Goal: Information Seeking & Learning: Learn about a topic

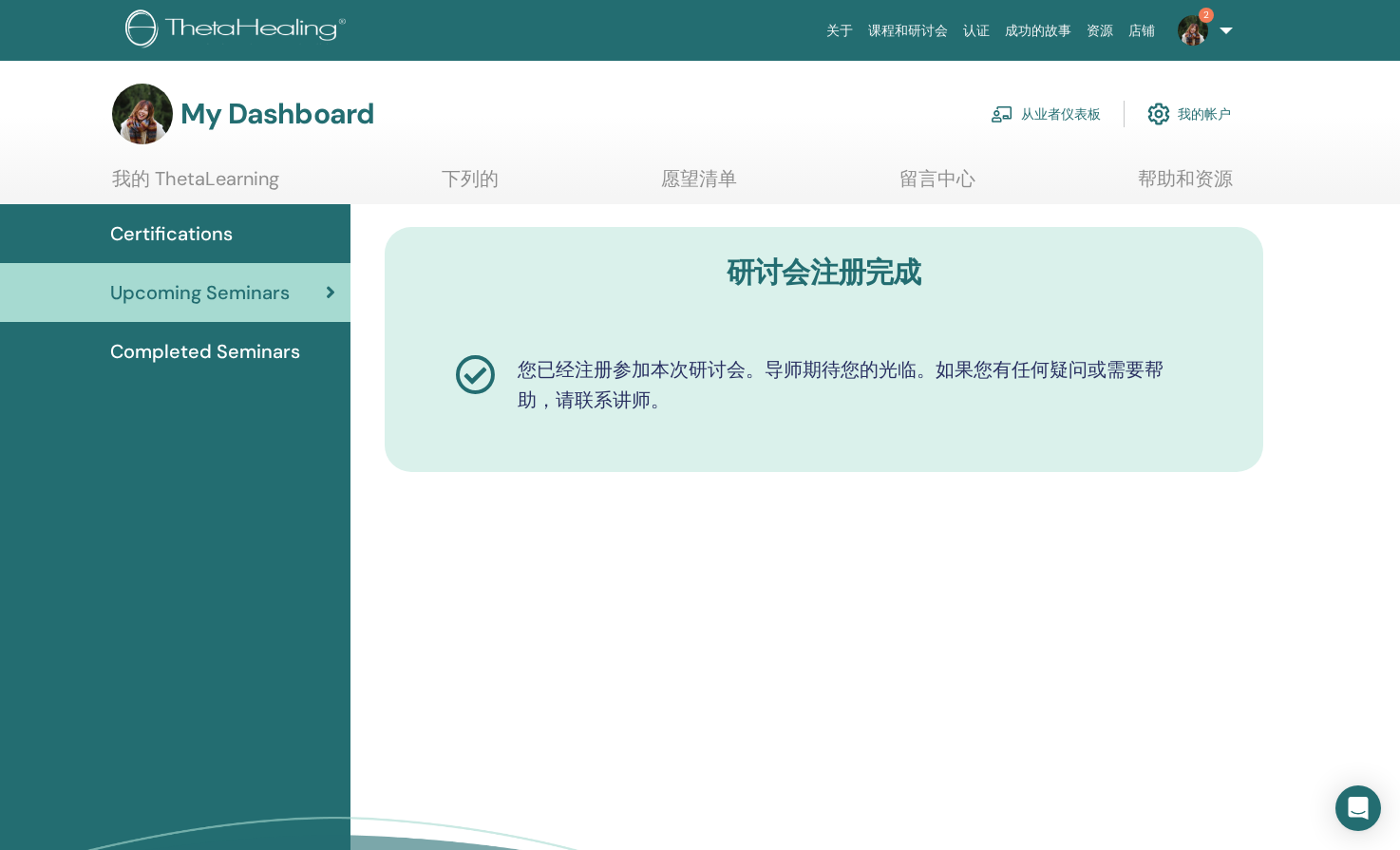
click at [1042, 115] on link "从业者仪表板" at bounding box center [1045, 114] width 110 height 42
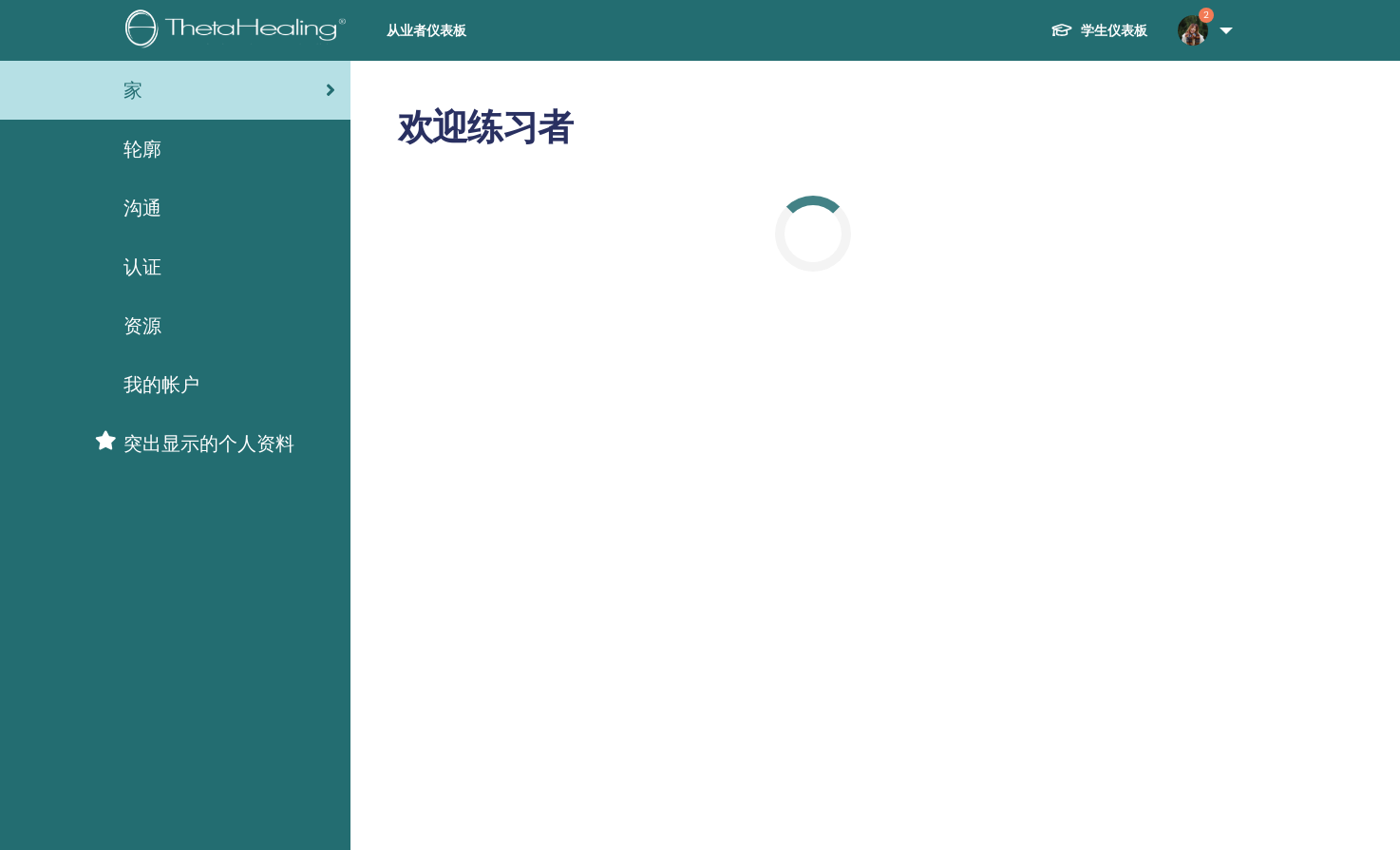
click at [156, 269] on span "认证" at bounding box center [142, 266] width 38 height 28
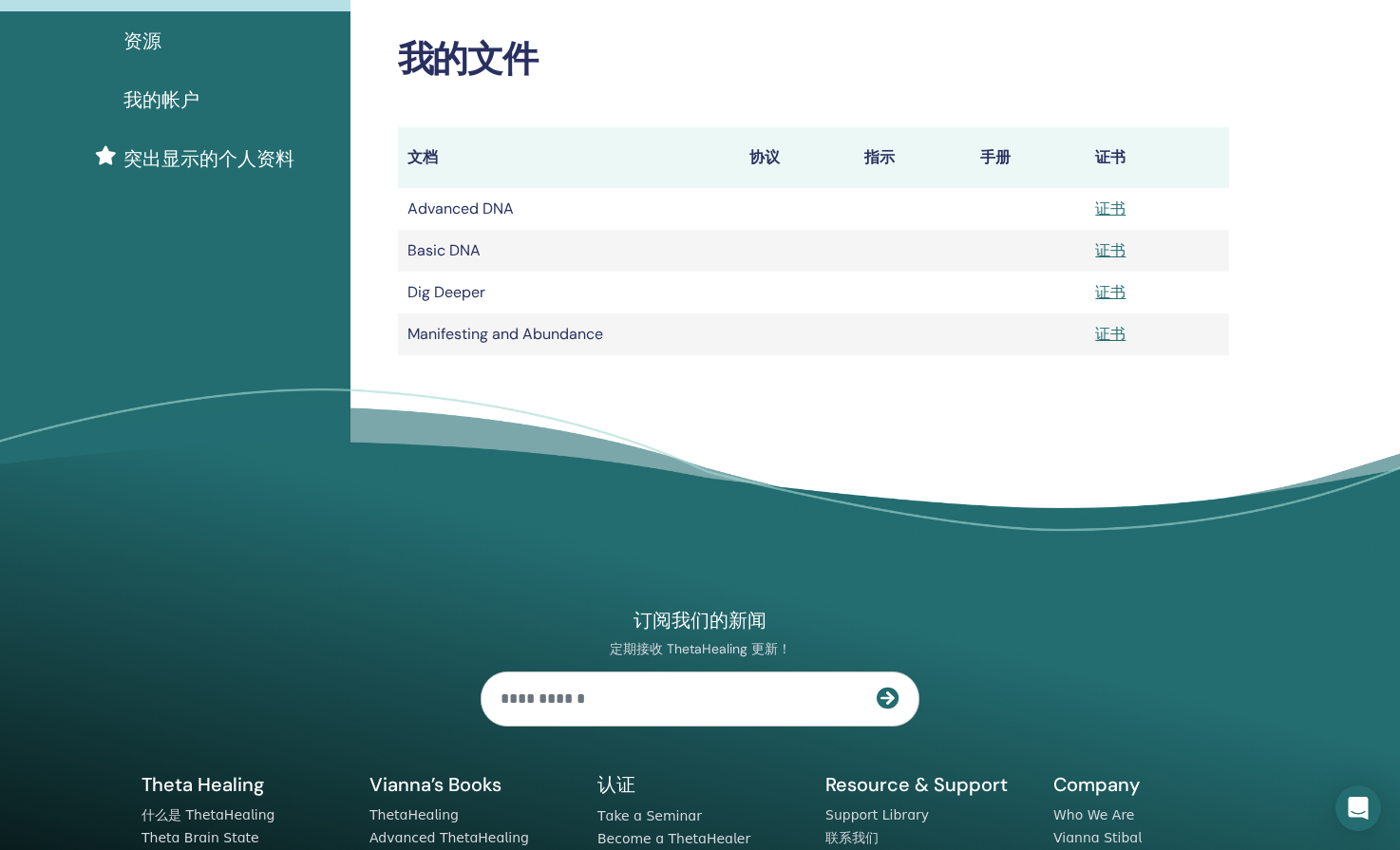
scroll to position [190, 0]
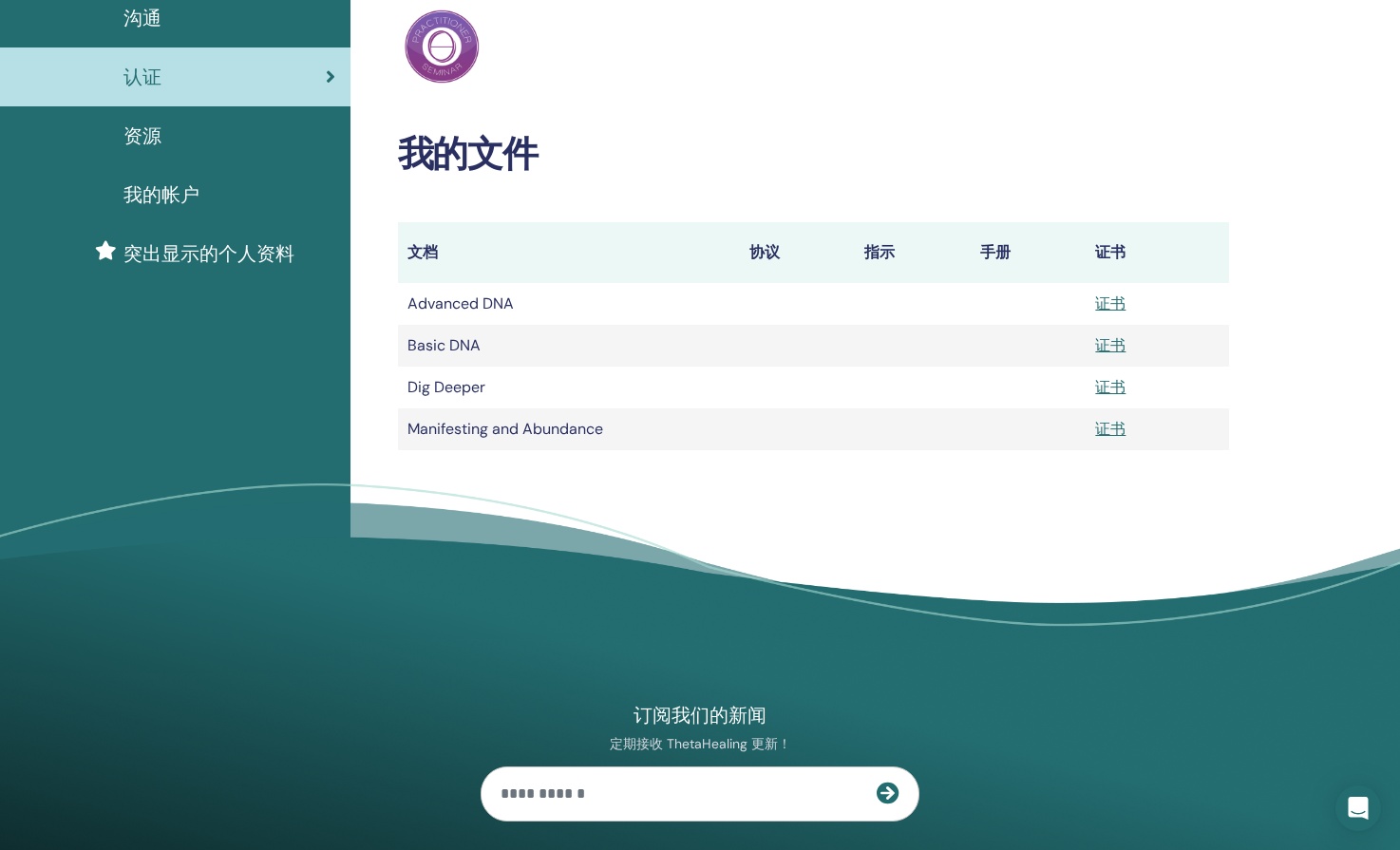
click at [442, 427] on td "Manifesting and Abundance" at bounding box center [568, 429] width 342 height 42
click at [1106, 432] on link "证书" at bounding box center [1110, 429] width 30 height 19
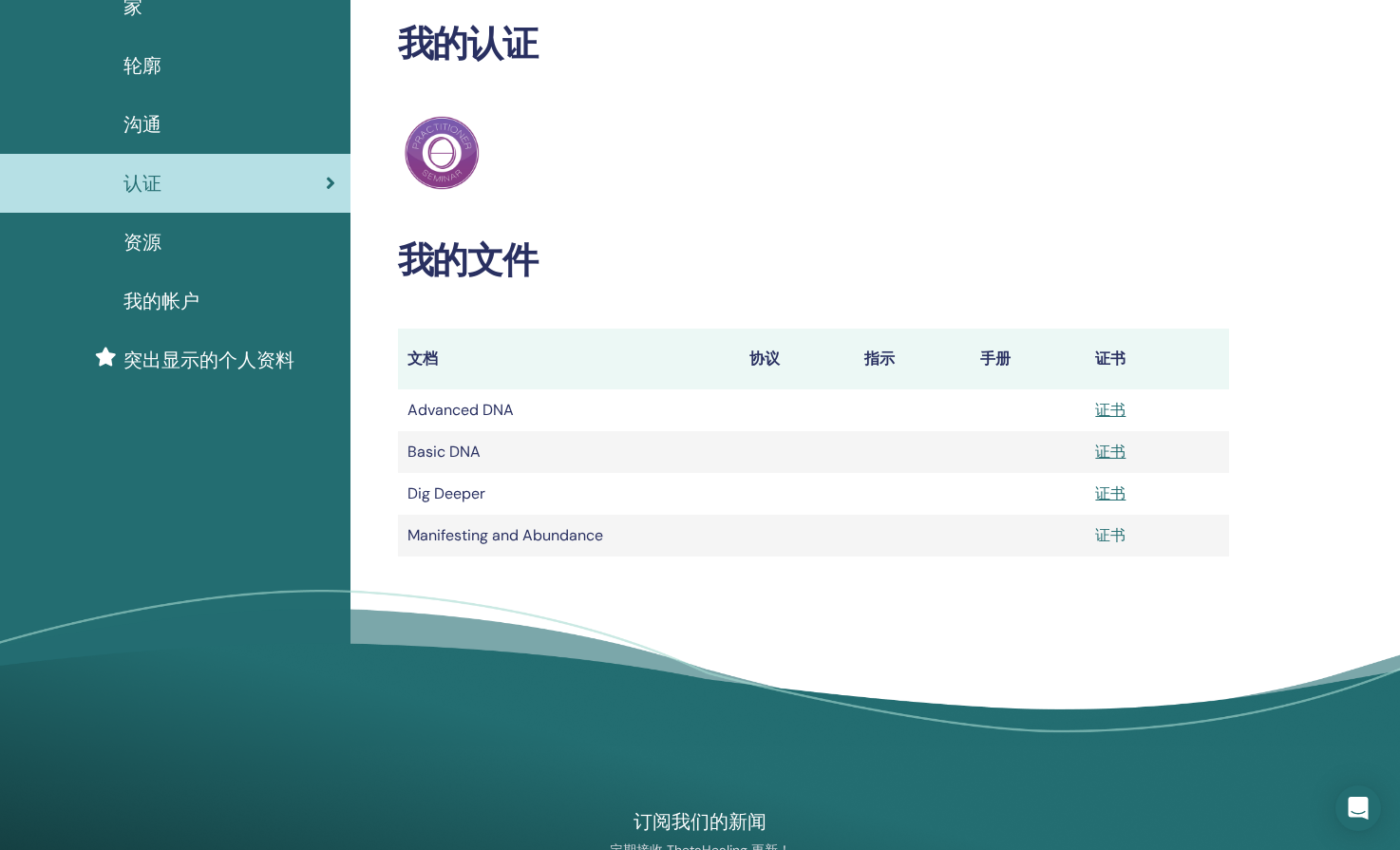
scroll to position [0, 0]
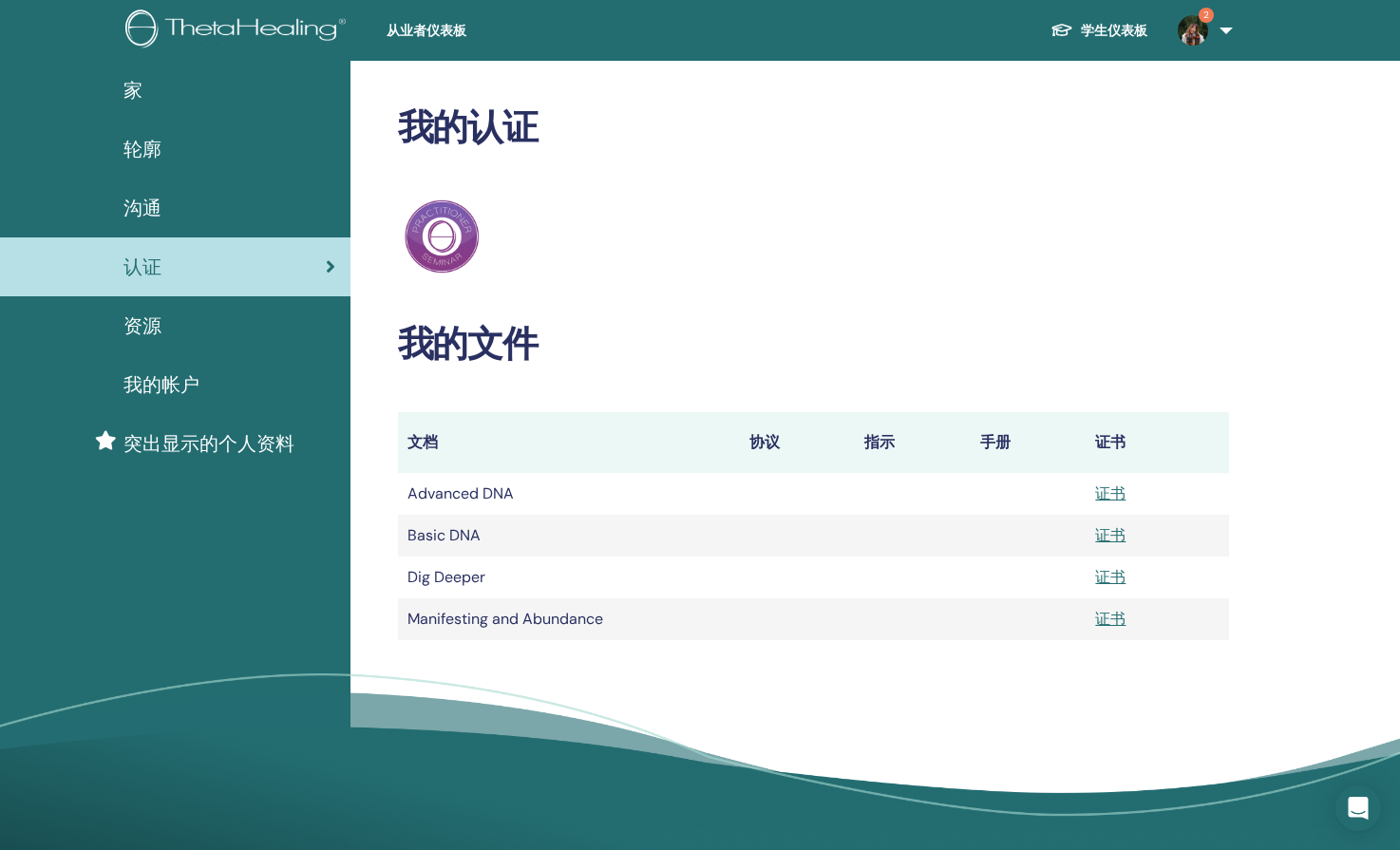
click at [1196, 38] on img at bounding box center [1192, 30] width 30 height 30
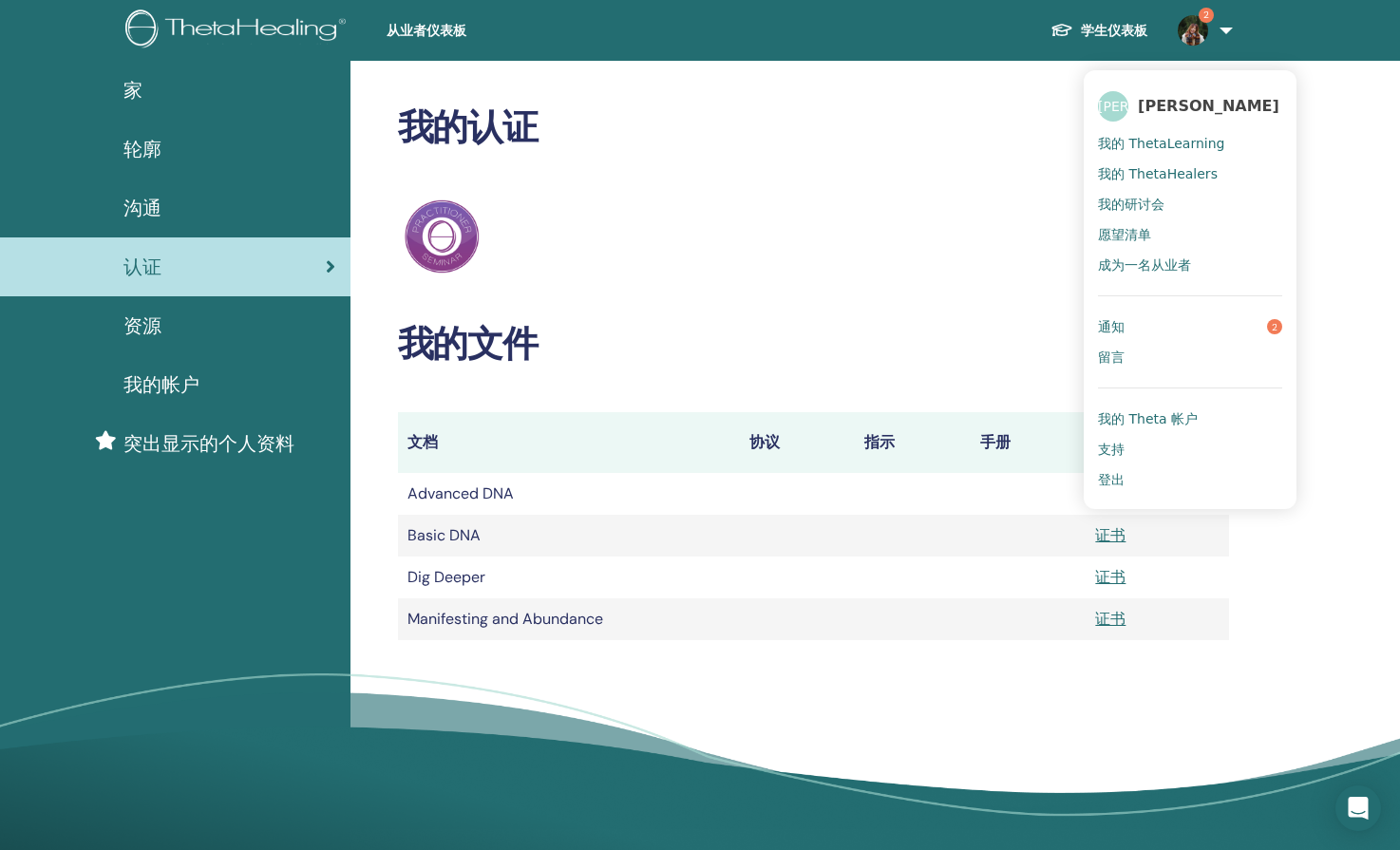
click at [1182, 142] on span "我的 ThetaLearning" at bounding box center [1161, 143] width 127 height 18
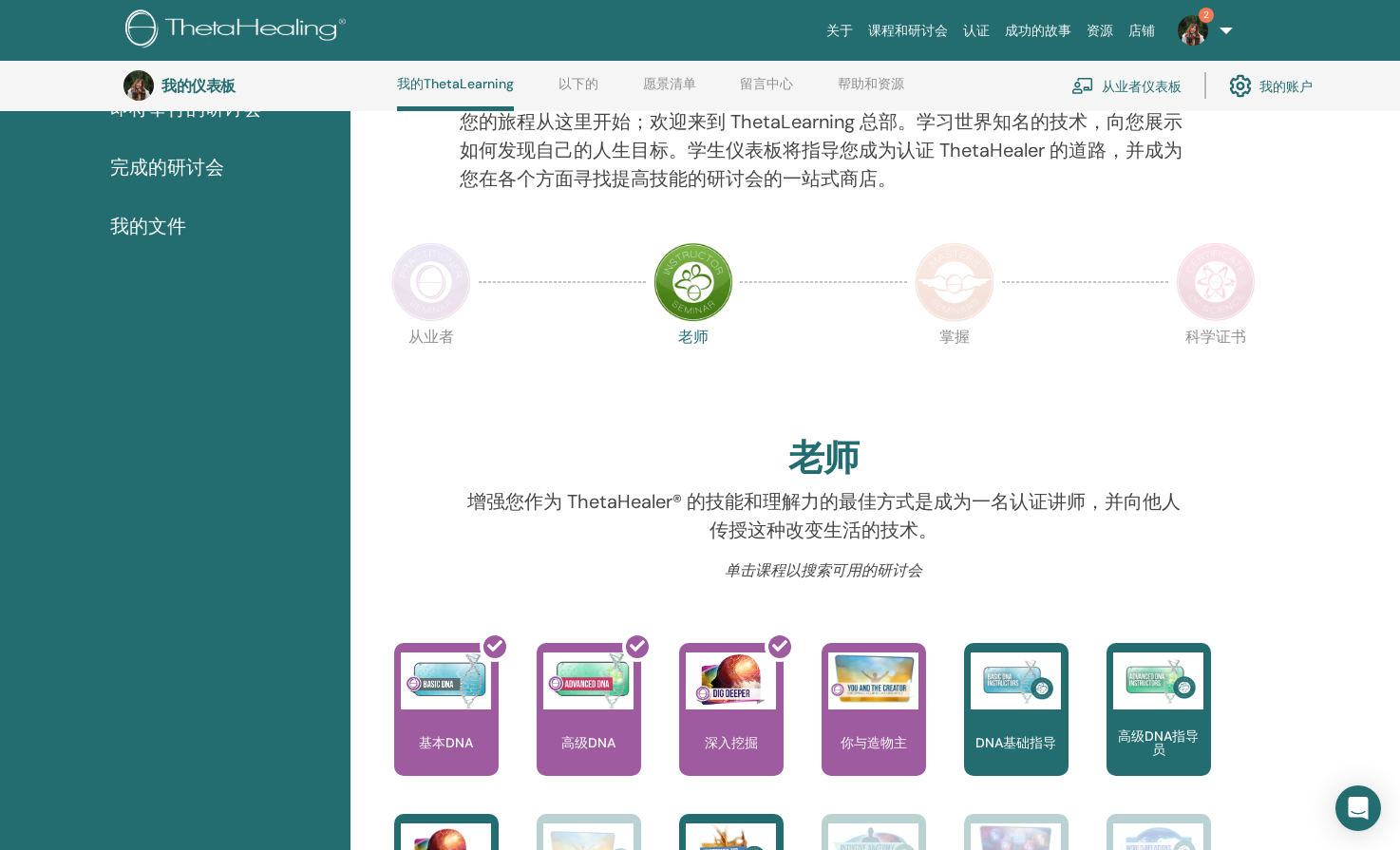
scroll to position [240, 0]
click at [435, 700] on div at bounding box center [457, 716] width 104 height 171
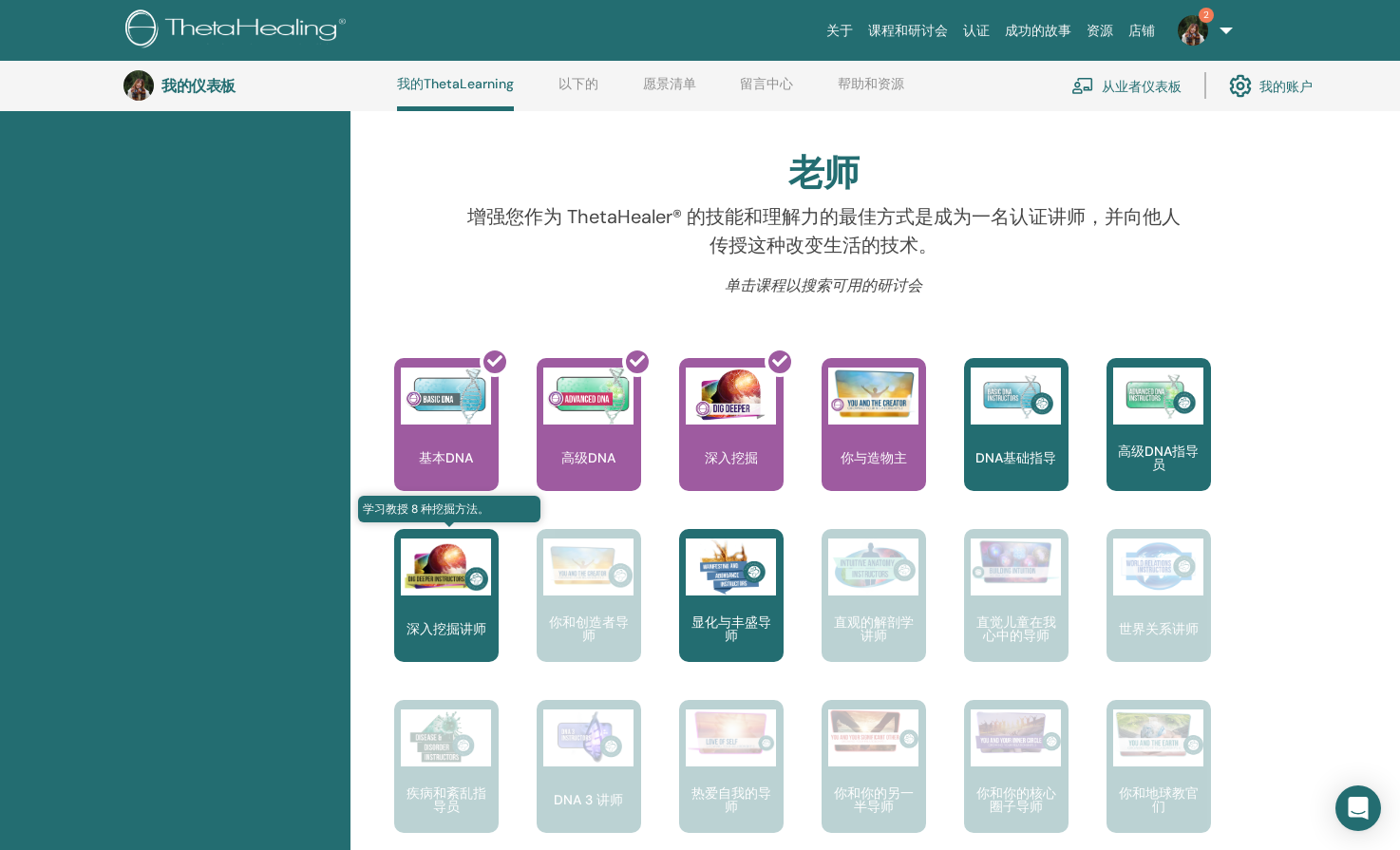
scroll to position [524, 0]
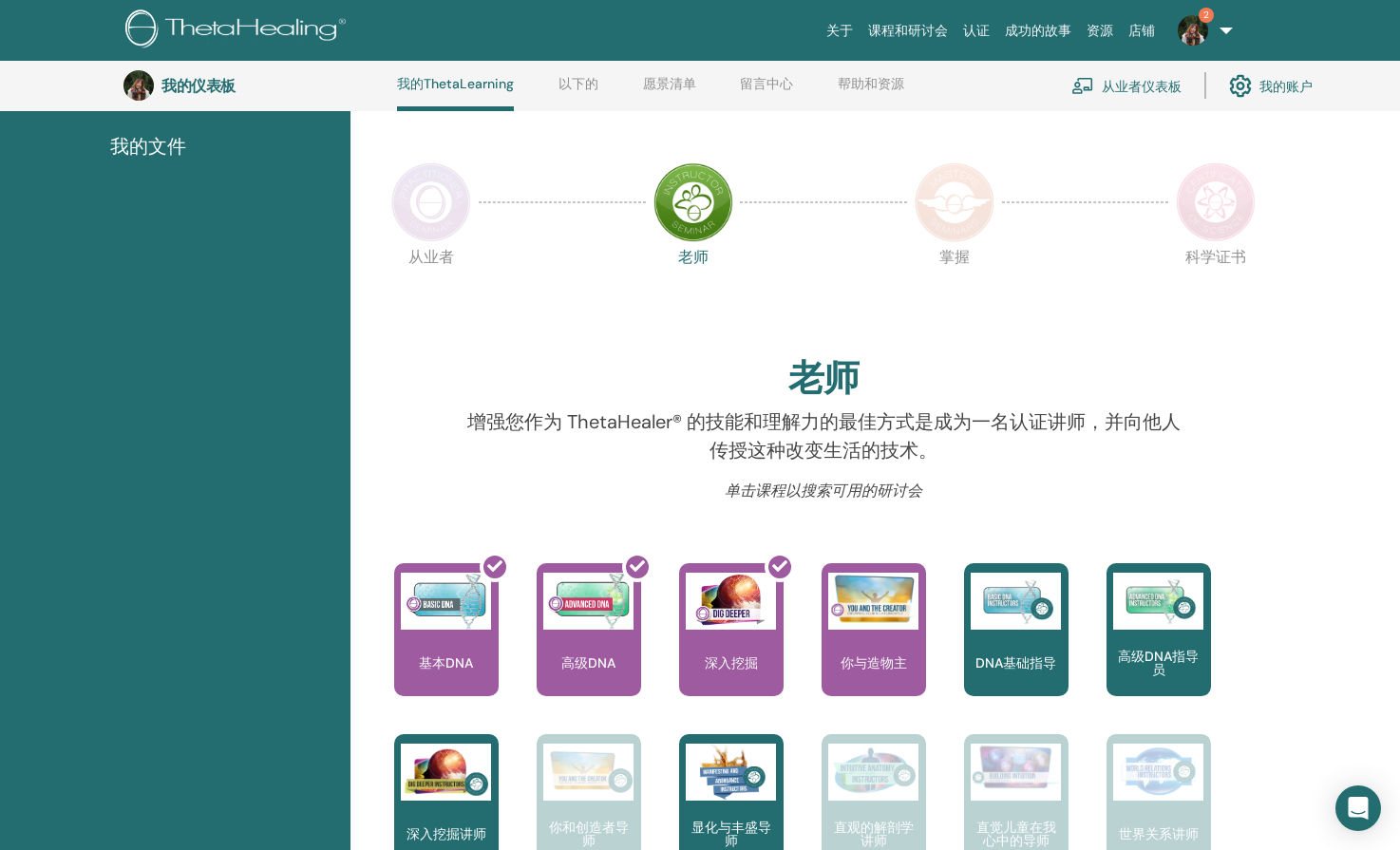
scroll to position [144, 0]
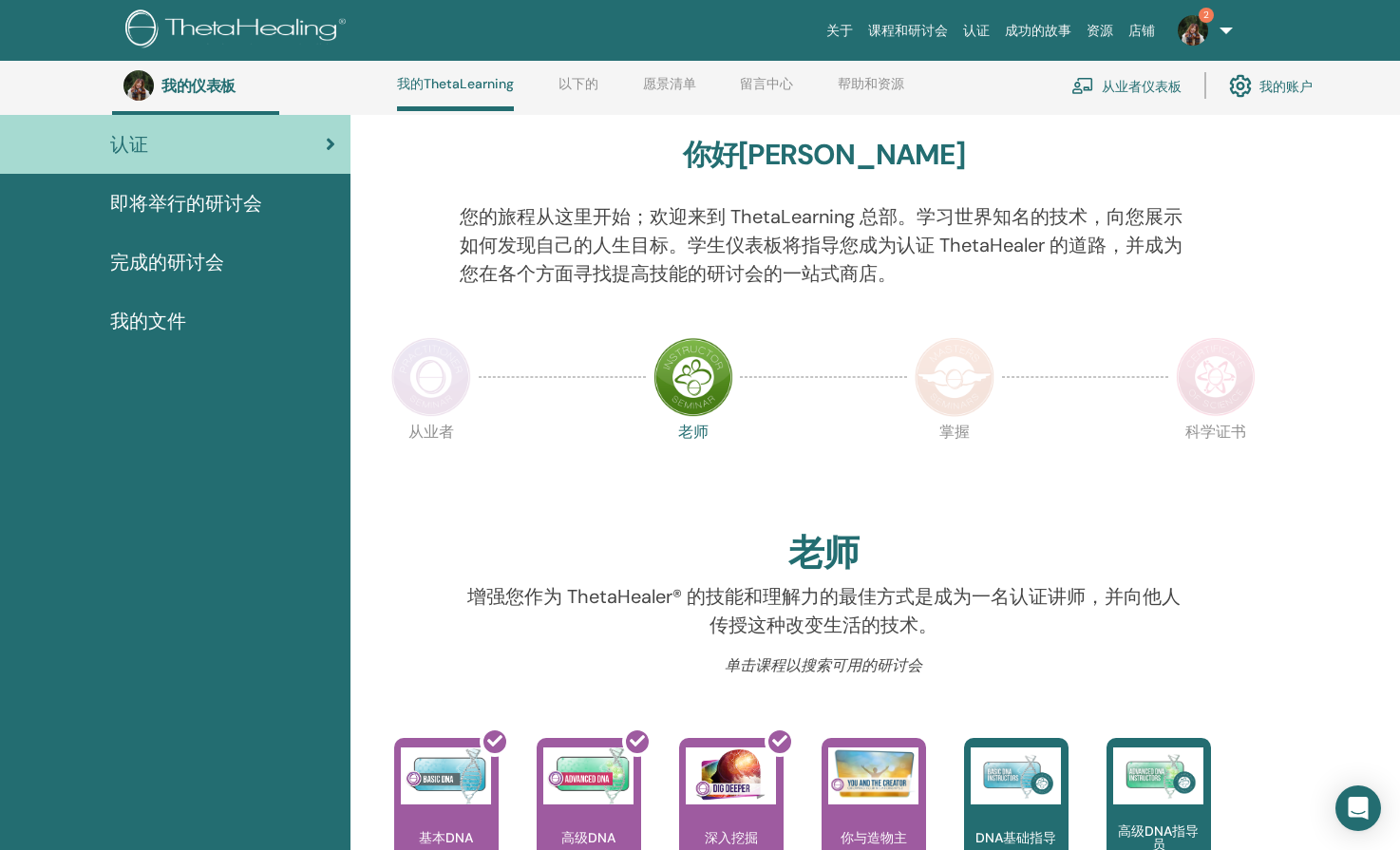
click at [172, 322] on font "我的文件" at bounding box center [148, 321] width 76 height 24
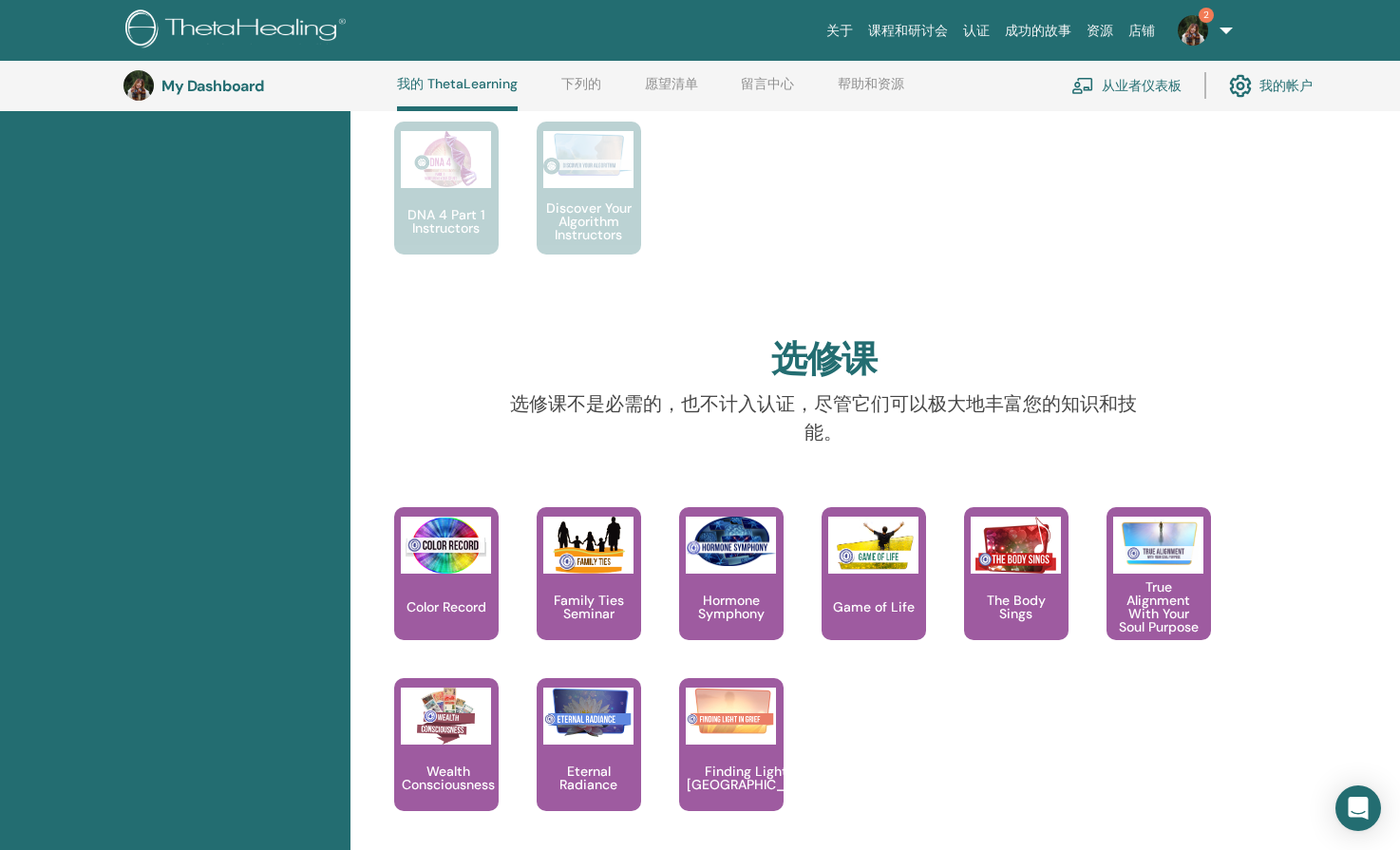
scroll to position [1475, 0]
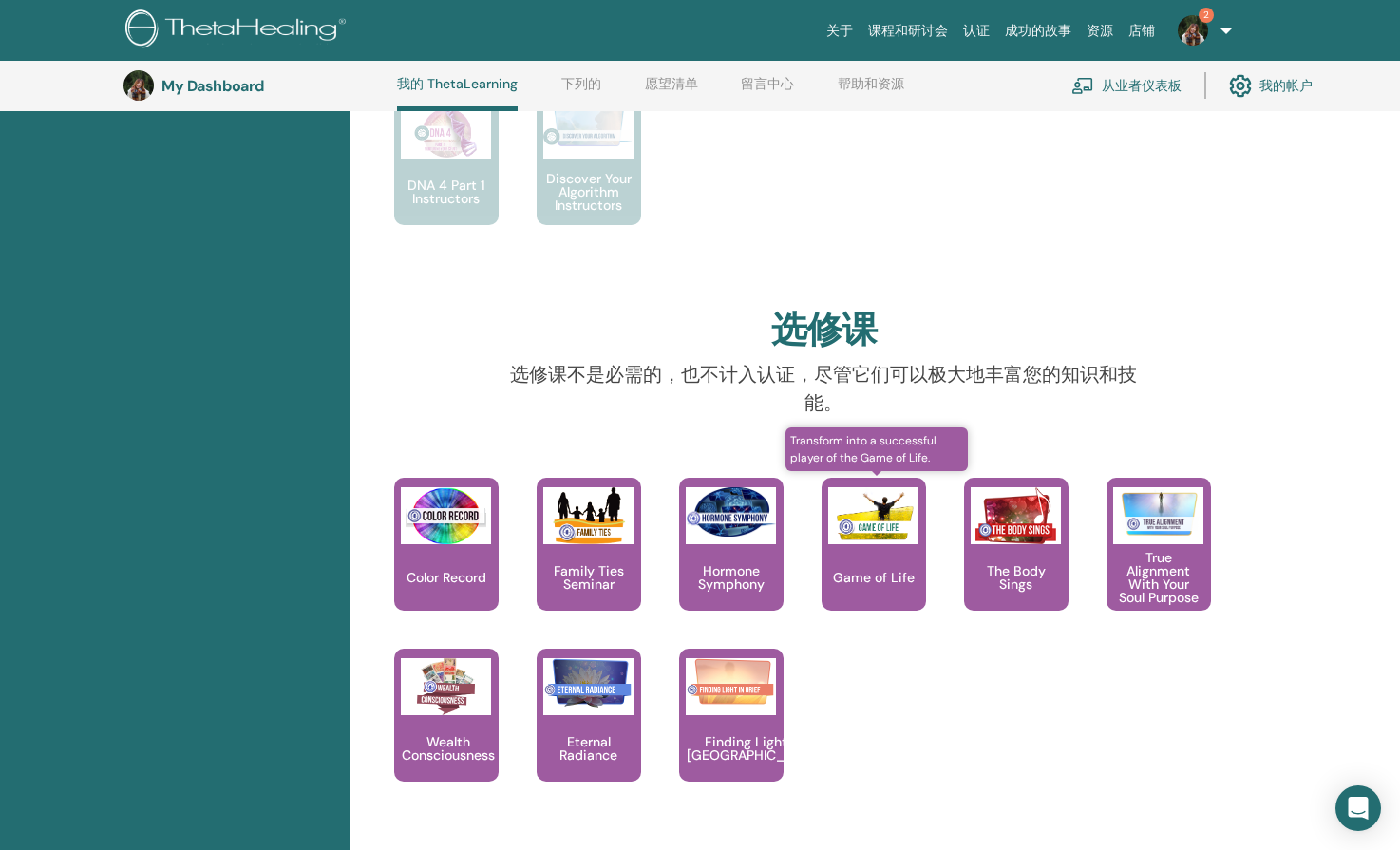
click at [870, 552] on div "Game of Life" at bounding box center [873, 544] width 104 height 133
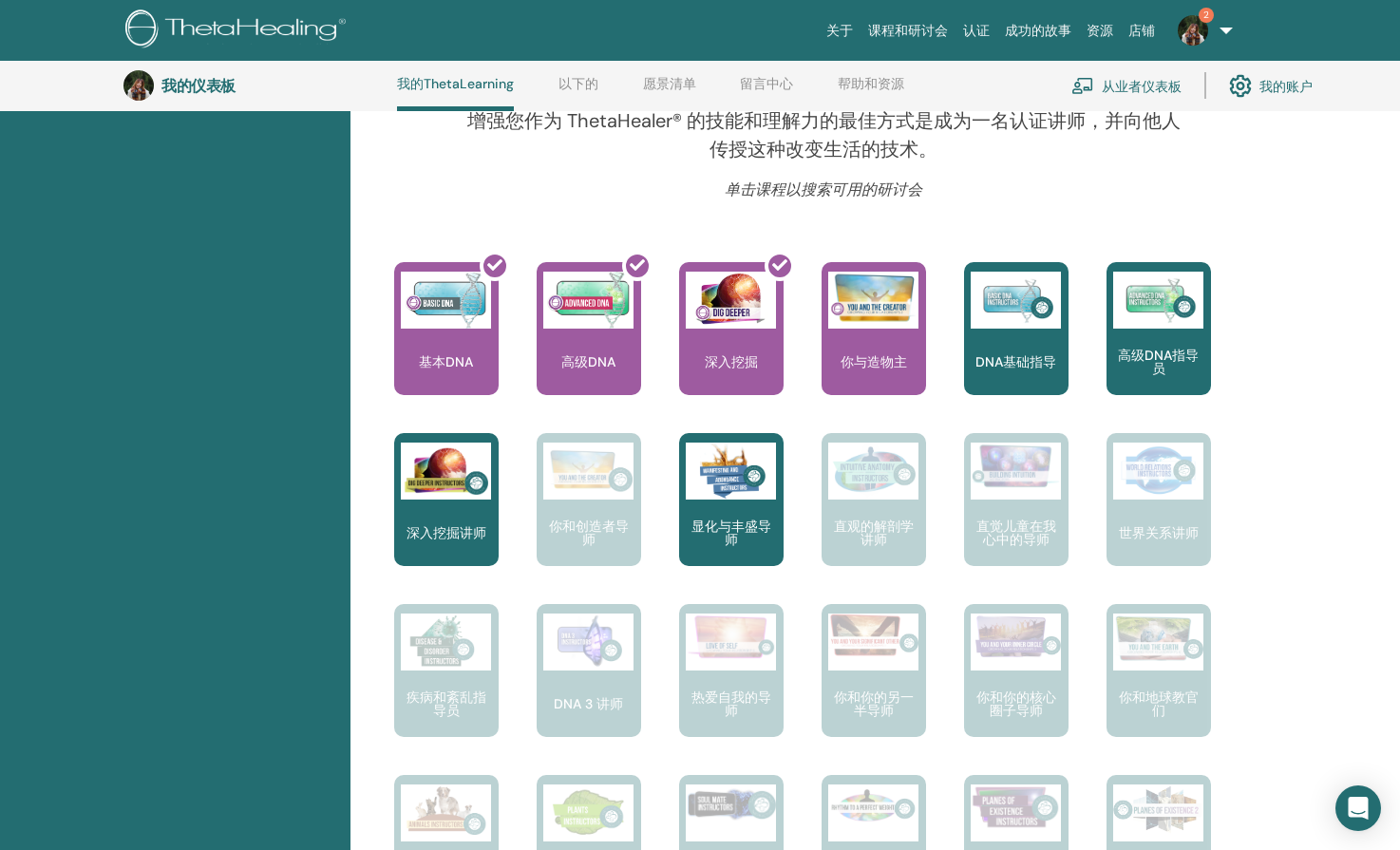
scroll to position [620, 0]
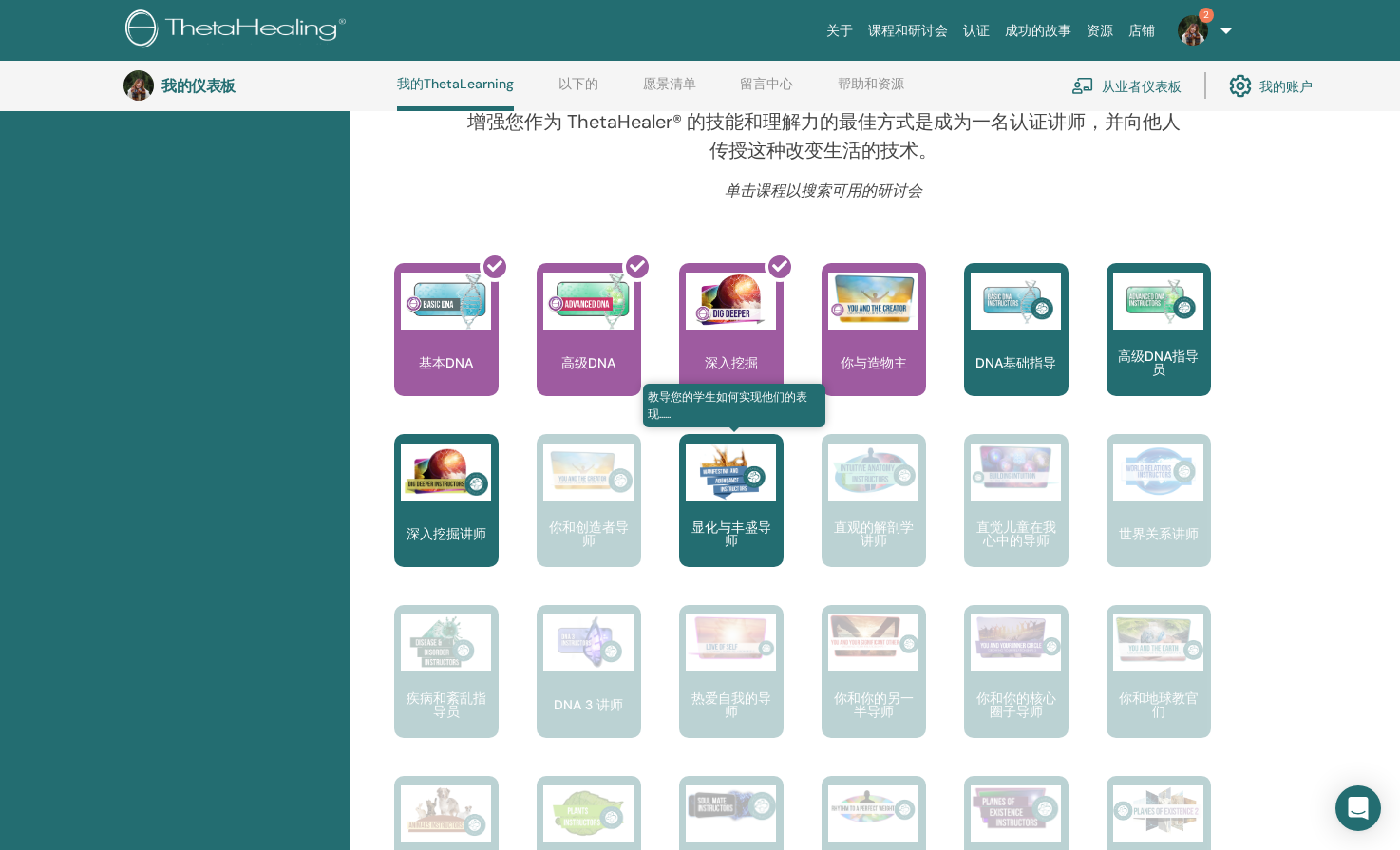
click at [735, 528] on font "显化与丰盛导师" at bounding box center [732, 533] width 80 height 30
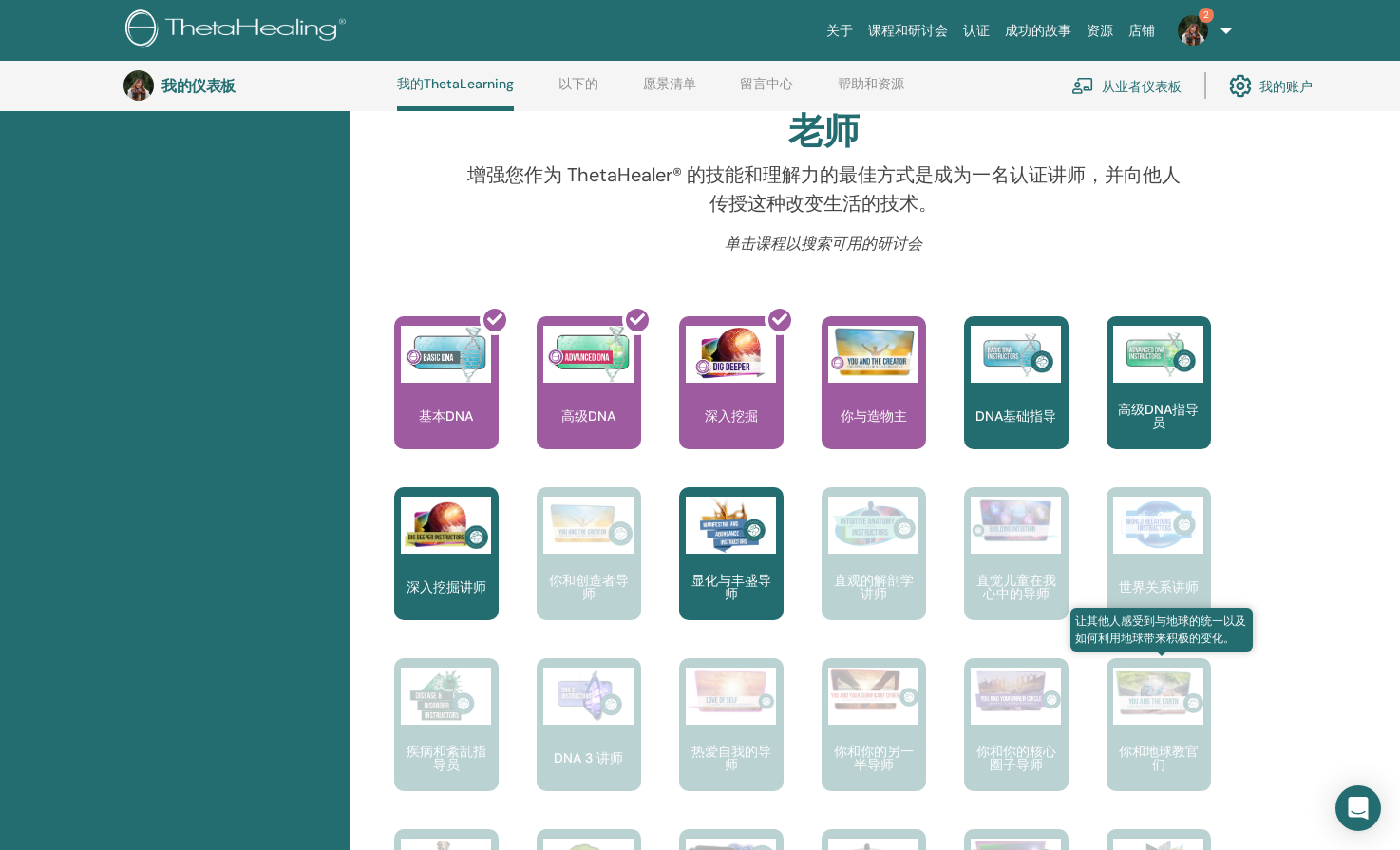
scroll to position [524, 0]
